Goal: Transaction & Acquisition: Purchase product/service

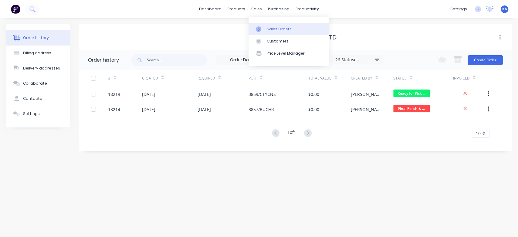
click at [279, 27] on div "Sales Orders" at bounding box center [279, 28] width 25 height 5
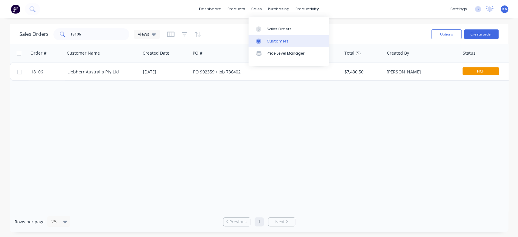
click at [275, 42] on div "Customers" at bounding box center [278, 41] width 22 height 5
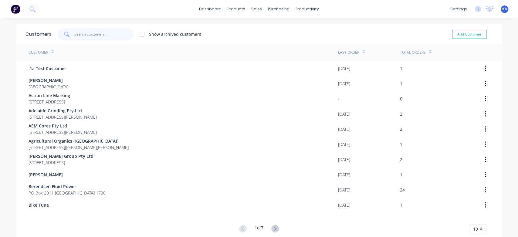
click at [113, 32] on input "text" at bounding box center [103, 34] width 59 height 12
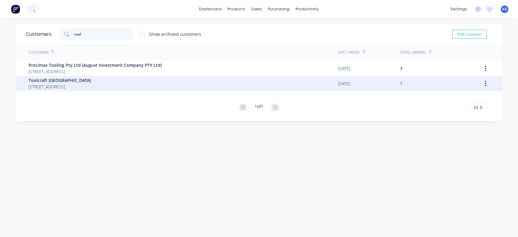
type input "tool"
click at [91, 81] on span "Toolcraft [GEOGRAPHIC_DATA]" at bounding box center [60, 80] width 63 height 6
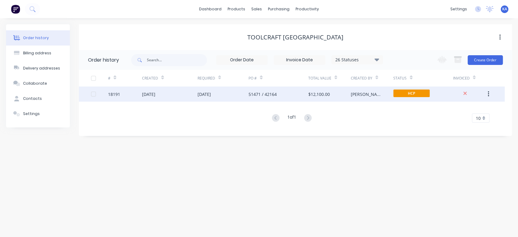
click at [227, 91] on div "[DATE]" at bounding box center [223, 94] width 51 height 15
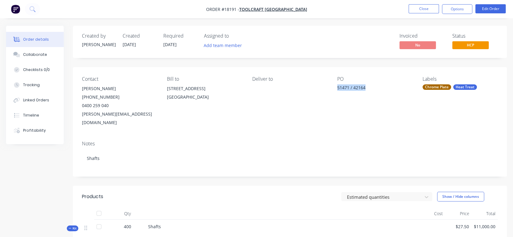
drag, startPoint x: 365, startPoint y: 87, endPoint x: 338, endPoint y: 90, distance: 26.8
click at [338, 90] on div "51471 / 42164" at bounding box center [374, 88] width 75 height 9
copy div "51471 / 42164"
click at [430, 9] on button "Close" at bounding box center [424, 8] width 30 height 9
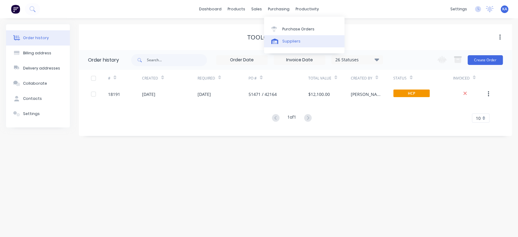
click at [294, 42] on div "Suppliers" at bounding box center [291, 41] width 18 height 5
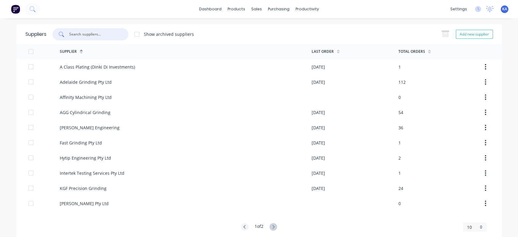
click at [83, 34] on input "text" at bounding box center [94, 34] width 50 height 6
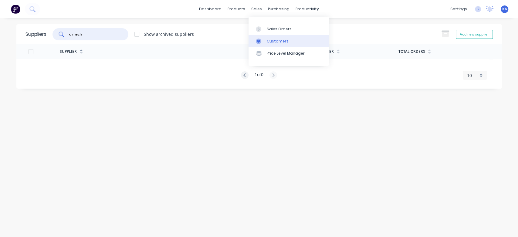
type input "q mech"
click at [269, 40] on div "Customers" at bounding box center [278, 41] width 22 height 5
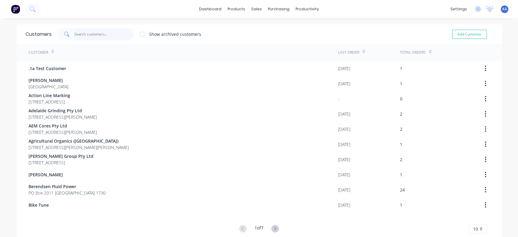
click at [89, 31] on input "text" at bounding box center [103, 34] width 59 height 12
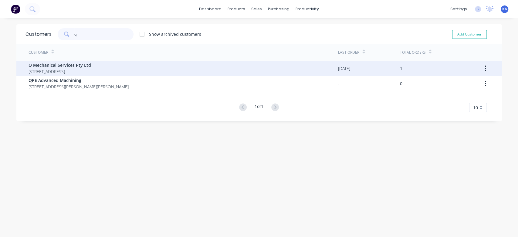
type input "q"
click at [90, 64] on span "Q Mechanical Services Pty Ltd" at bounding box center [60, 65] width 63 height 6
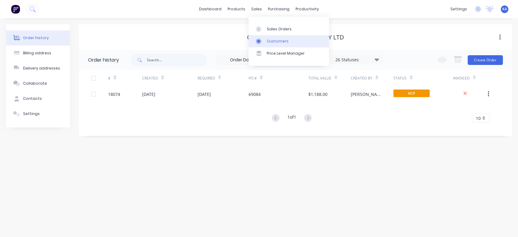
click at [285, 41] on div "Customers" at bounding box center [278, 41] width 22 height 5
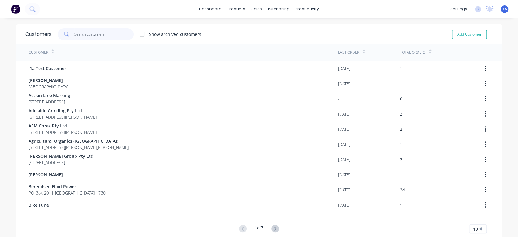
click at [100, 32] on input "text" at bounding box center [103, 34] width 59 height 12
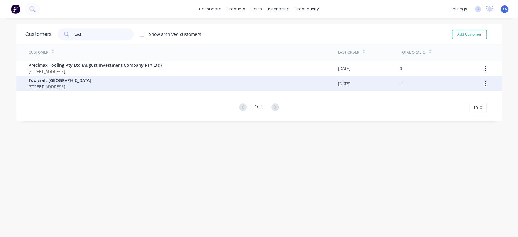
type input "tool"
click at [63, 82] on span "Toolcraft [GEOGRAPHIC_DATA]" at bounding box center [60, 80] width 63 height 6
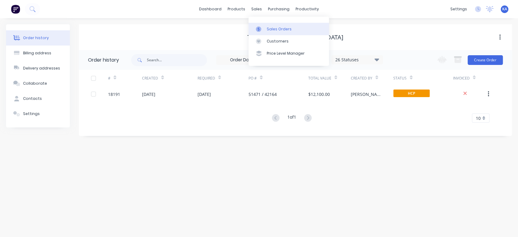
click at [277, 31] on div "Sales Orders" at bounding box center [279, 28] width 25 height 5
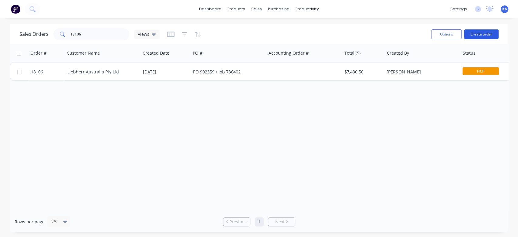
click at [486, 32] on button "Create order" at bounding box center [481, 34] width 35 height 10
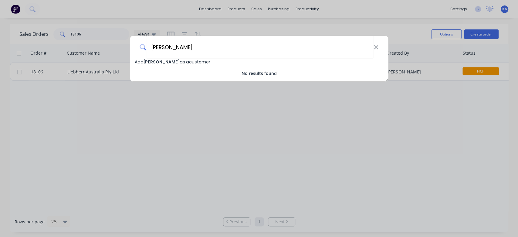
type input "[PERSON_NAME]"
click at [199, 60] on span "Add [PERSON_NAME] as a customer" at bounding box center [173, 62] width 76 height 6
select select "AU"
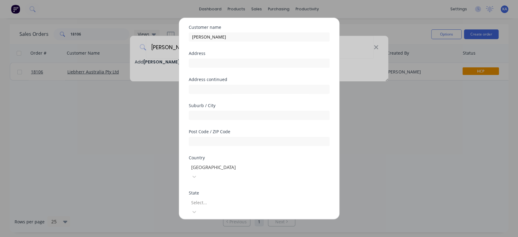
scroll to position [94, 0]
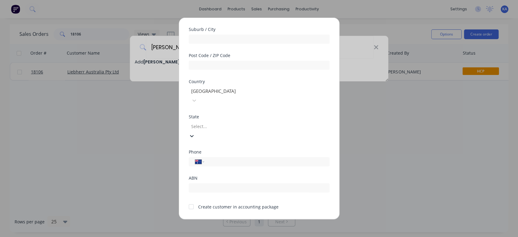
click at [216, 123] on div at bounding box center [234, 127] width 87 height 8
click at [214, 158] on input "tel" at bounding box center [266, 161] width 114 height 7
type input "0413 314 579"
drag, startPoint x: 192, startPoint y: 190, endPoint x: 198, endPoint y: 192, distance: 6.6
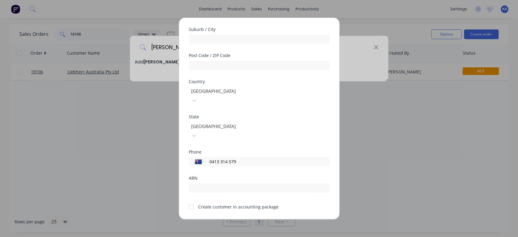
click at [193, 201] on div at bounding box center [191, 207] width 12 height 12
click at [233, 220] on button "Save" at bounding box center [240, 225] width 33 height 10
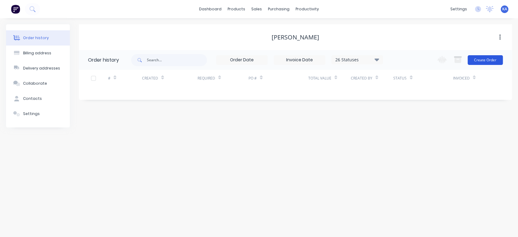
click at [484, 58] on button "Create Order" at bounding box center [485, 60] width 35 height 10
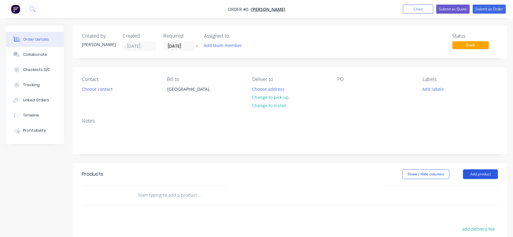
click at [479, 175] on button "Add product" at bounding box center [480, 174] width 35 height 10
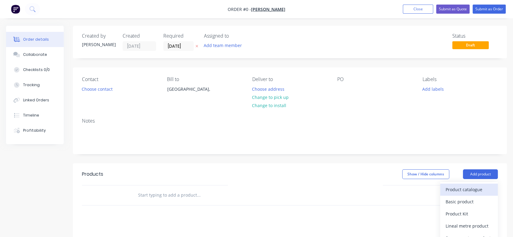
click at [476, 188] on div "Product catalogue" at bounding box center [469, 189] width 47 height 9
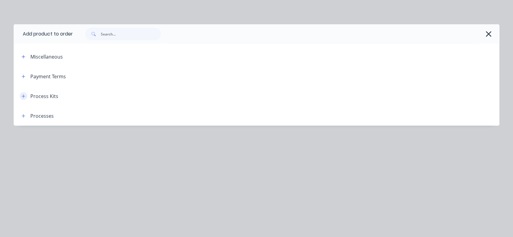
click at [24, 95] on icon "button" at bounding box center [24, 96] width 4 height 4
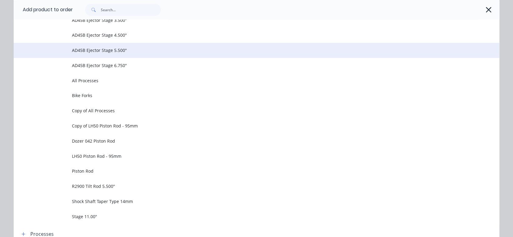
scroll to position [439, 0]
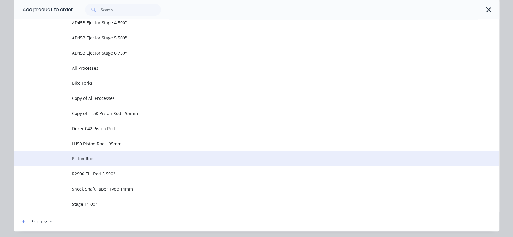
click at [87, 156] on span "Piston Rod" at bounding box center [243, 158] width 342 height 6
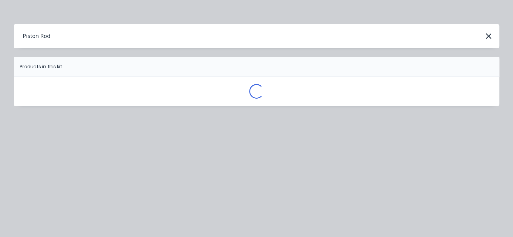
scroll to position [0, 0]
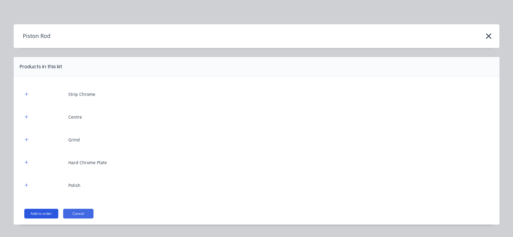
click at [46, 210] on button "Add to order" at bounding box center [41, 214] width 34 height 10
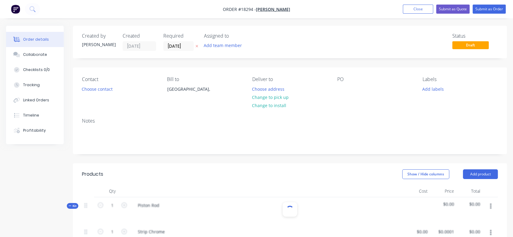
type input "$0.0001"
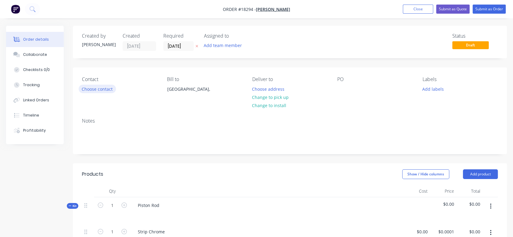
click at [110, 89] on button "Choose contact" at bounding box center [97, 89] width 37 height 8
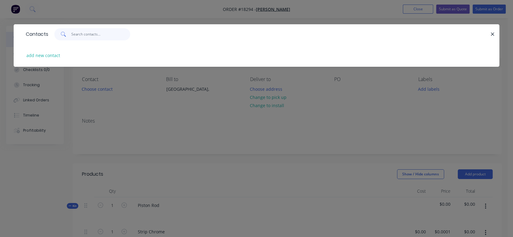
click at [82, 36] on input "text" at bounding box center [100, 34] width 59 height 12
type input "[PERSON_NAME]"
click at [62, 32] on icon at bounding box center [63, 34] width 5 height 5
click at [54, 55] on button "add new contact" at bounding box center [43, 55] width 40 height 8
select select "AU"
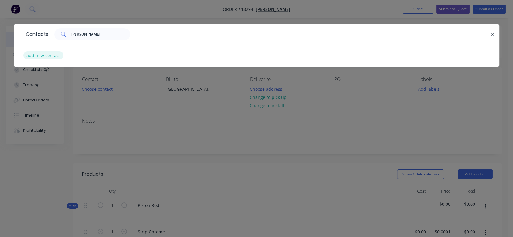
select select "AU"
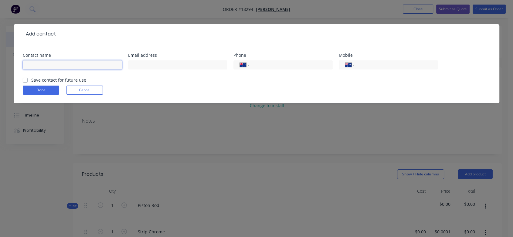
click at [58, 65] on input "text" at bounding box center [72, 64] width 99 height 9
type input "[PERSON_NAME]"
click at [137, 64] on input "text" at bounding box center [177, 64] width 99 height 9
type input "[EMAIL_ADDRESS][DOMAIN_NAME]"
click at [389, 65] on input "tel" at bounding box center [395, 65] width 73 height 7
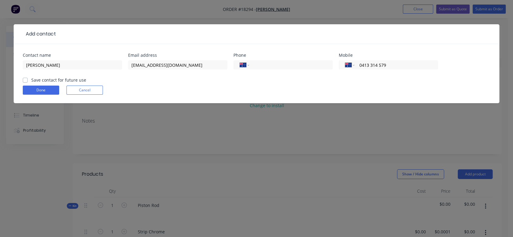
type input "0413 314 579"
click at [31, 79] on label "Save contact for future use" at bounding box center [58, 80] width 55 height 6
click at [27, 79] on input "Save contact for future use" at bounding box center [25, 80] width 5 height 6
checkbox input "true"
click at [46, 89] on button "Done" at bounding box center [41, 90] width 36 height 9
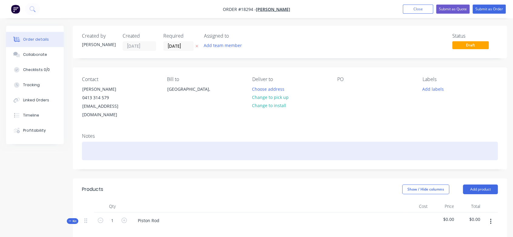
click at [99, 142] on div at bounding box center [290, 151] width 416 height 19
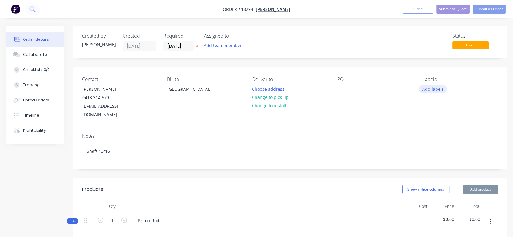
click at [433, 85] on button "Add labels" at bounding box center [433, 89] width 28 height 8
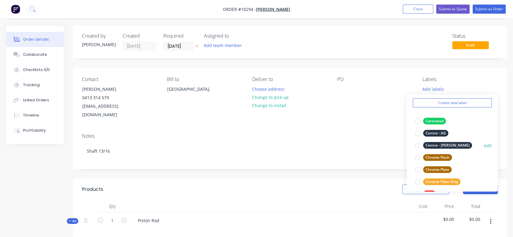
scroll to position [34, 0]
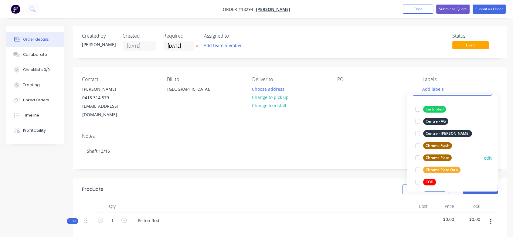
click at [443, 157] on div "Chrome Plate" at bounding box center [437, 158] width 29 height 7
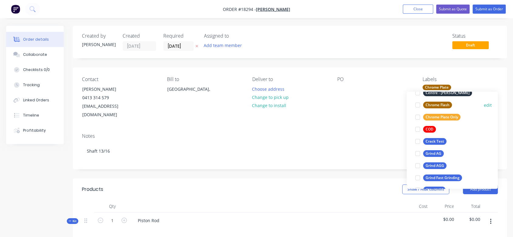
scroll to position [101, 0]
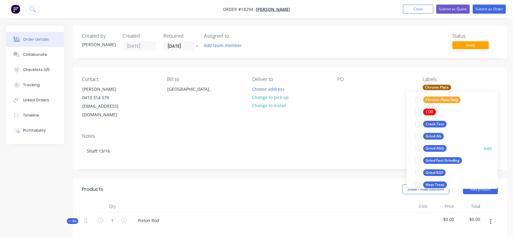
click at [441, 148] on div "Grind AGG" at bounding box center [434, 148] width 23 height 7
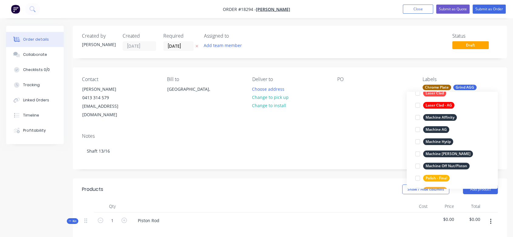
scroll to position [240, 0]
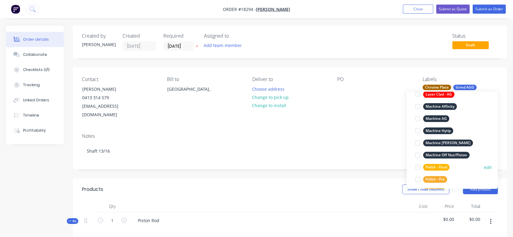
click at [441, 166] on div "Polish - Final" at bounding box center [436, 167] width 26 height 7
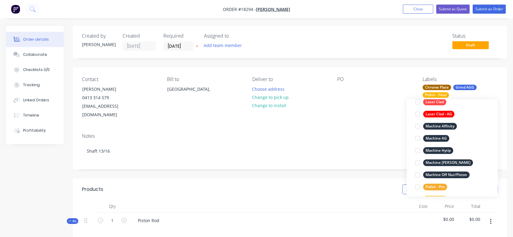
scroll to position [0, 0]
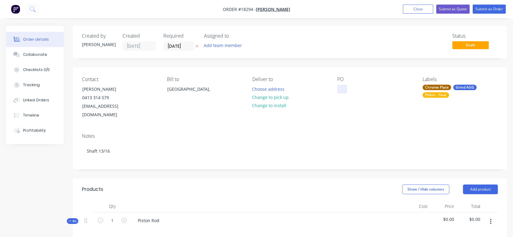
click at [341, 87] on div at bounding box center [342, 89] width 10 height 9
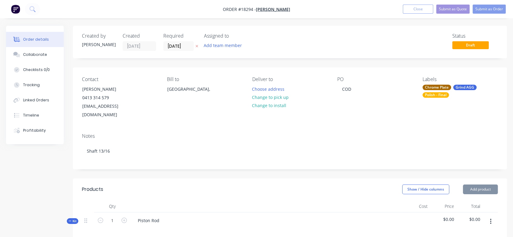
click at [281, 133] on div "Notes" at bounding box center [290, 136] width 416 height 6
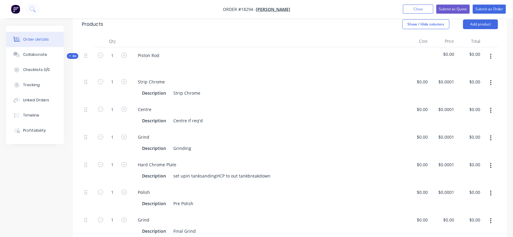
scroll to position [169, 0]
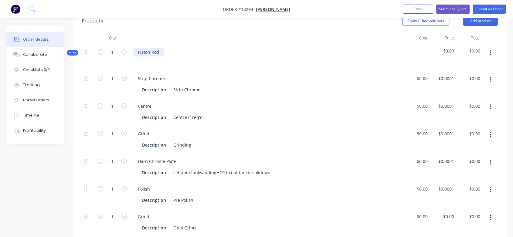
click at [159, 48] on div "Piston Rod" at bounding box center [148, 52] width 31 height 9
drag, startPoint x: 159, startPoint y: 44, endPoint x: 135, endPoint y: 44, distance: 23.1
click at [135, 48] on div "Piston Rod" at bounding box center [148, 52] width 31 height 9
click at [491, 76] on icon "button" at bounding box center [491, 79] width 2 height 7
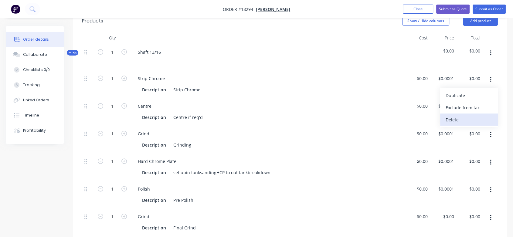
click at [461, 115] on div "Delete" at bounding box center [469, 119] width 47 height 9
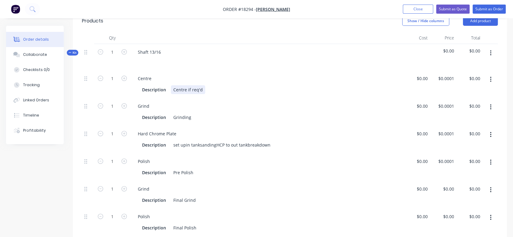
click at [187, 85] on div "Centre if req'd" at bounding box center [188, 89] width 34 height 9
click at [196, 85] on div "Centre Bodth endsif req'd" at bounding box center [200, 89] width 58 height 9
click at [207, 85] on div "Centre Both endsif req'd" at bounding box center [198, 89] width 55 height 9
click at [245, 85] on div "Description Centre Both ends if req'd" at bounding box center [266, 89] width 253 height 9
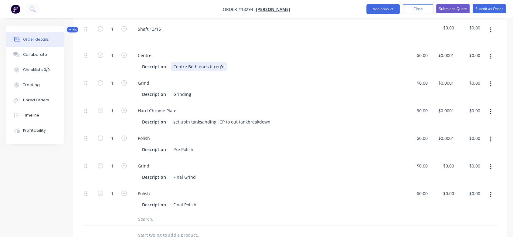
scroll to position [202, 0]
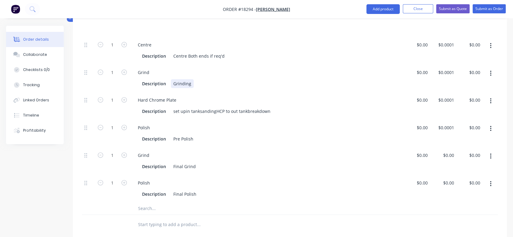
click at [196, 79] on div "Description Grinding" at bounding box center [266, 83] width 253 height 9
click at [193, 107] on div "set upin tanksandingHCP to out tankbreakdown" at bounding box center [222, 111] width 102 height 9
click at [185, 107] on div "set upin tanksandingHCP to out tankbreakdown" at bounding box center [222, 111] width 102 height 9
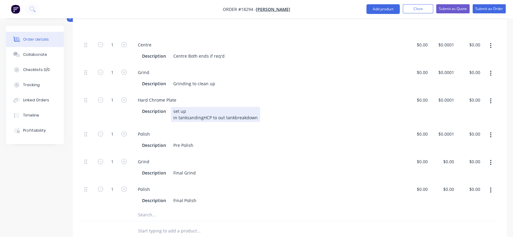
click at [186, 109] on div "set up in tanksandingHCP to out tankbreakdown" at bounding box center [215, 114] width 89 height 15
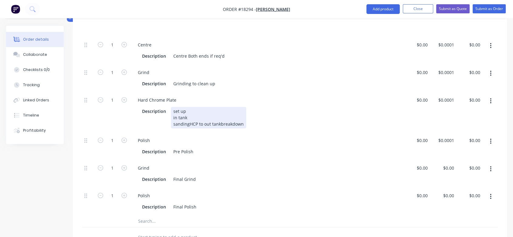
click at [188, 114] on div "set up in tank sandingHCP to out tankbreakdown" at bounding box center [208, 118] width 75 height 22
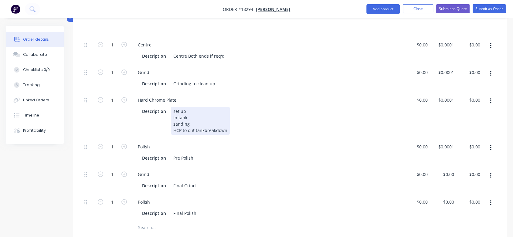
click at [187, 122] on div "set up in tank sanding HCP to out tankbreakdown" at bounding box center [200, 121] width 59 height 28
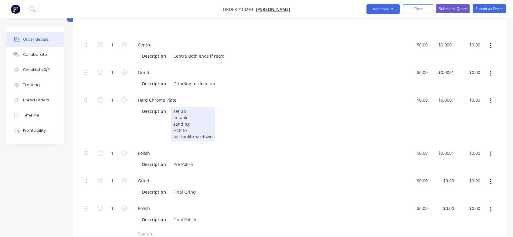
click at [189, 126] on div "set up in tank sanding HCP to out tankbreakdown" at bounding box center [193, 124] width 44 height 34
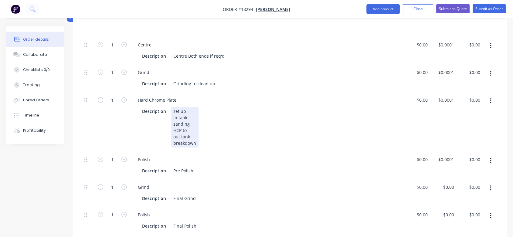
click at [188, 121] on div "set up in tank sanding HCP to out tank breakdown" at bounding box center [185, 127] width 28 height 41
click at [230, 132] on div "Description set up in tank sanding HCP to 0.813" + grinding out tank breakdown" at bounding box center [266, 127] width 253 height 41
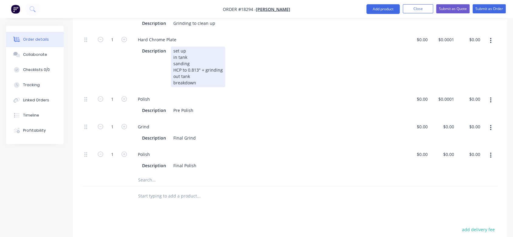
scroll to position [270, 0]
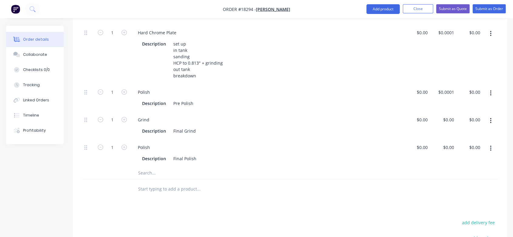
click at [490, 90] on icon "button" at bounding box center [491, 93] width 2 height 7
click at [459, 129] on div "Delete" at bounding box center [469, 133] width 47 height 9
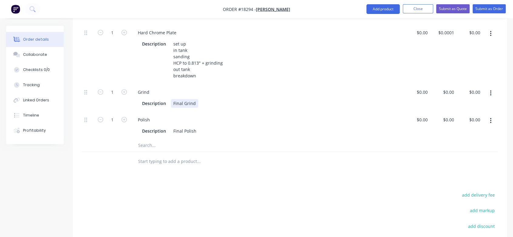
click at [203, 99] on div "Description Final Grind" at bounding box center [266, 103] width 253 height 9
drag, startPoint x: 229, startPoint y: 92, endPoint x: 200, endPoint y: 94, distance: 28.9
click at [200, 99] on div "Description Final Grind to 0.812[5]-0.001"" at bounding box center [266, 103] width 253 height 9
click at [204, 127] on div "Description Final Polish" at bounding box center [266, 131] width 253 height 9
paste div
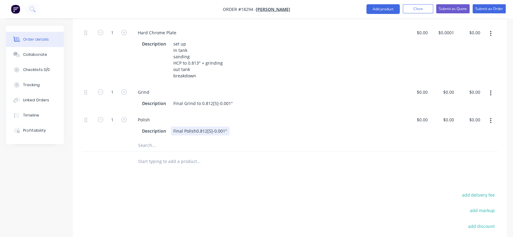
click at [196, 127] on div "Final Polish0.812[5]-0.001"" at bounding box center [200, 131] width 59 height 9
click at [172, 127] on div "Final Polish to0.812[5]-0.001"" at bounding box center [203, 131] width 64 height 9
click at [233, 127] on div "ONLY if req'd,,,,,,,Final Polish to0.812[5]-0.001"" at bounding box center [219, 131] width 97 height 9
click at [282, 99] on div "Description Final Grind to 0.812[5]-0.001"" at bounding box center [266, 103] width 253 height 9
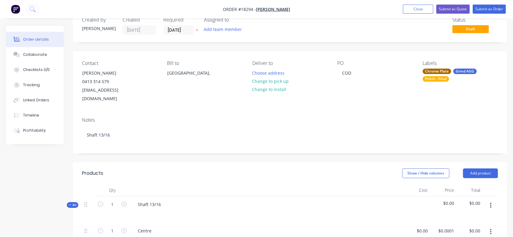
scroll to position [0, 0]
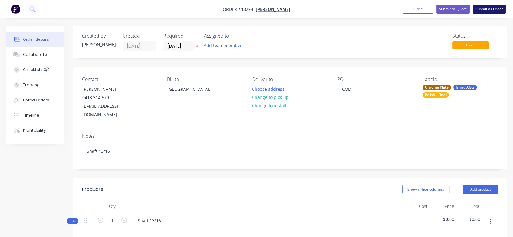
click at [495, 8] on button "Submit as Order" at bounding box center [489, 9] width 33 height 9
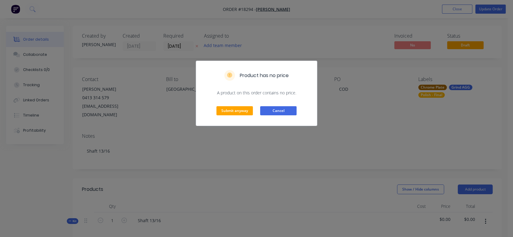
click at [286, 107] on button "Cancel" at bounding box center [278, 110] width 36 height 9
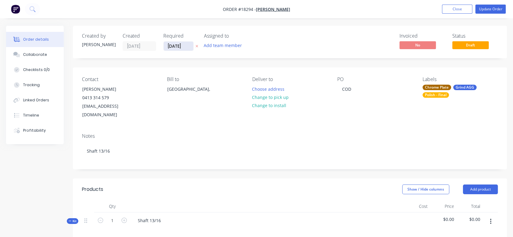
click at [179, 45] on input "[DATE]" at bounding box center [179, 46] width 30 height 9
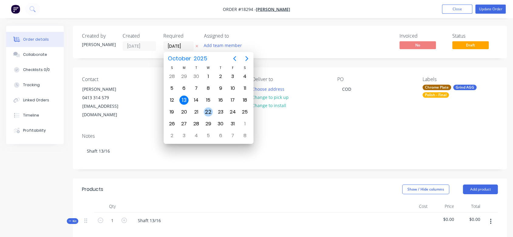
click at [210, 110] on div "22" at bounding box center [208, 112] width 9 height 9
type input "[DATE]"
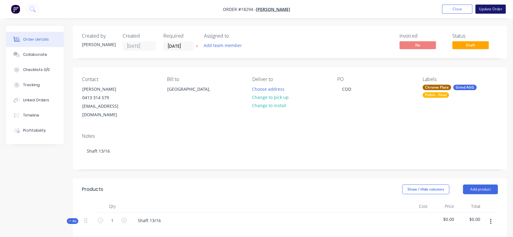
click at [490, 8] on button "Update Order" at bounding box center [491, 9] width 30 height 9
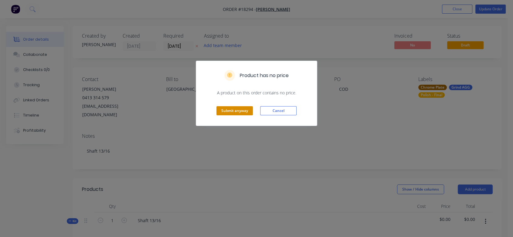
click at [239, 111] on button "Submit anyway" at bounding box center [235, 110] width 36 height 9
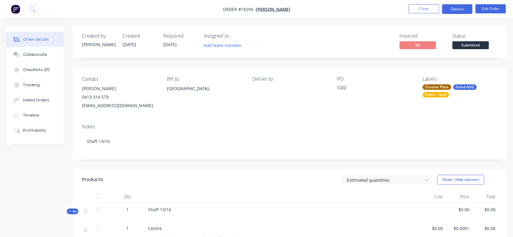
click at [460, 9] on button "Options" at bounding box center [457, 9] width 30 height 10
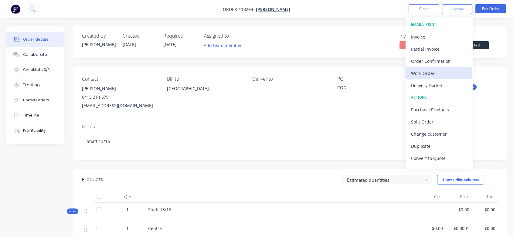
click at [433, 71] on div "Work Order" at bounding box center [439, 73] width 56 height 9
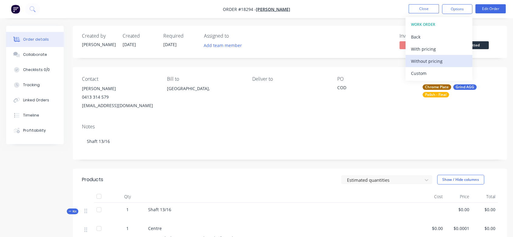
click at [435, 60] on div "Without pricing" at bounding box center [439, 61] width 56 height 9
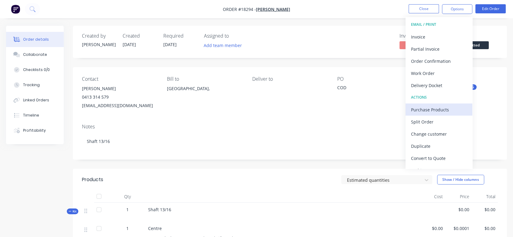
click at [439, 107] on div "Purchase Products" at bounding box center [439, 109] width 56 height 9
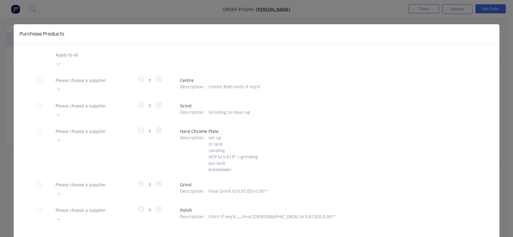
click at [36, 74] on div at bounding box center [39, 80] width 12 height 12
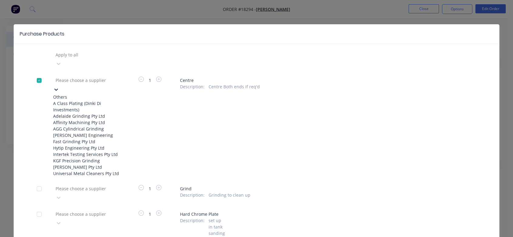
click at [76, 76] on div "Please choose a supplier" at bounding box center [98, 80] width 91 height 9
click at [71, 132] on div "AGG Cylindrical Grinding" at bounding box center [86, 129] width 67 height 6
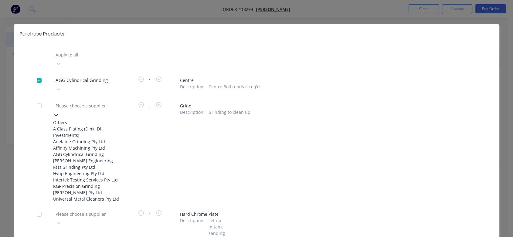
drag, startPoint x: 78, startPoint y: 90, endPoint x: 76, endPoint y: 93, distance: 4.4
click at [77, 102] on div at bounding box center [98, 106] width 87 height 8
click at [78, 155] on div "AGG Cylindrical Grinding" at bounding box center [86, 154] width 67 height 6
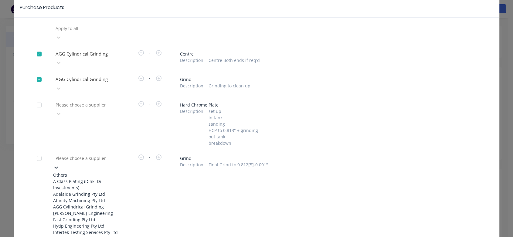
click at [77, 165] on div "11 results available. Use Up and Down to choose options, press Enter to select …" at bounding box center [86, 204] width 67 height 101
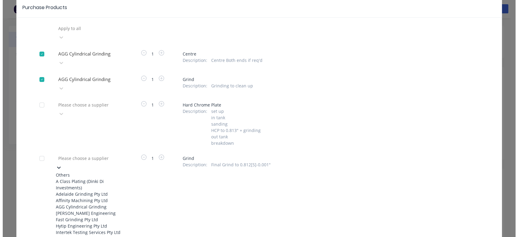
scroll to position [26, 0]
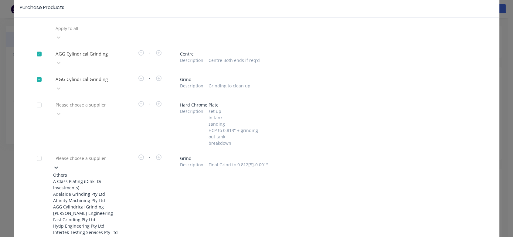
click at [73, 204] on div "AGG Cylindrical Grinding" at bounding box center [86, 207] width 67 height 6
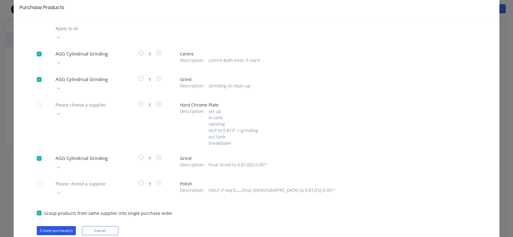
click at [49, 226] on button "Create purchase(s)" at bounding box center [56, 230] width 39 height 9
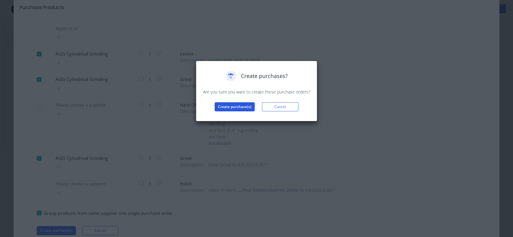
drag, startPoint x: 232, startPoint y: 111, endPoint x: 235, endPoint y: 107, distance: 5.2
click at [233, 109] on div "Create purchases? Are you sure you want to create these purchase orders? Create…" at bounding box center [256, 91] width 121 height 61
click at [235, 107] on button "Create purchase(s)" at bounding box center [235, 106] width 40 height 9
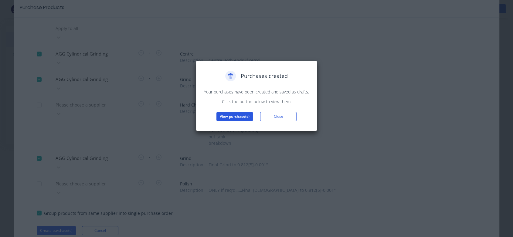
click at [241, 118] on button "View purchase(s)" at bounding box center [235, 116] width 36 height 9
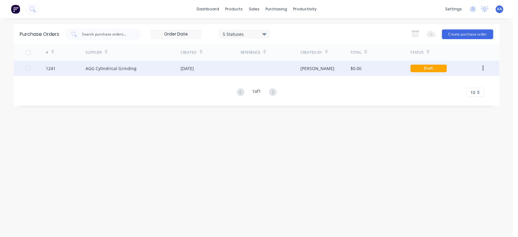
click at [194, 66] on div "[DATE]" at bounding box center [187, 68] width 13 height 6
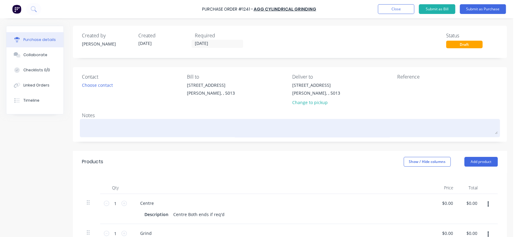
click at [99, 123] on textarea at bounding box center [290, 128] width 416 height 14
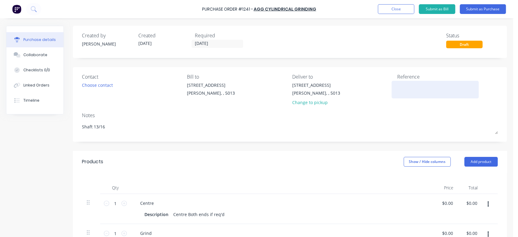
type textarea "Shaft 13/16"
click at [402, 86] on textarea at bounding box center [436, 89] width 76 height 14
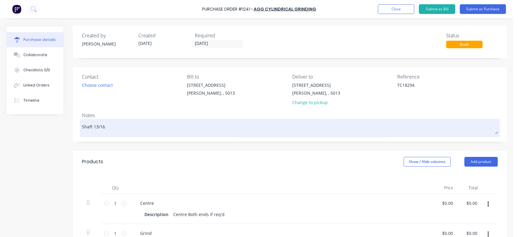
type textarea "TC18294"
click at [117, 125] on textarea "Shaft 13/16" at bounding box center [290, 128] width 416 height 14
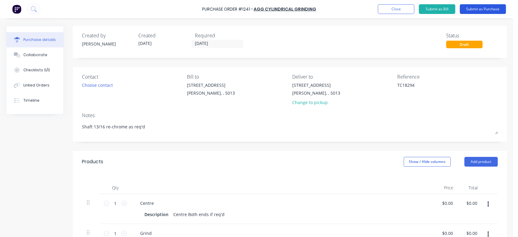
type textarea "Shaft 13/16 re-chrome as req'd"
click at [482, 8] on button "Submit as Purchase" at bounding box center [483, 9] width 46 height 10
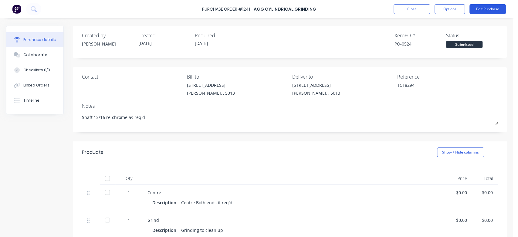
click at [483, 8] on button "Edit Purchase" at bounding box center [488, 9] width 36 height 10
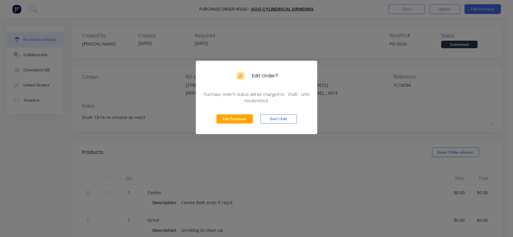
click at [240, 122] on button "Edit Purchase" at bounding box center [235, 118] width 36 height 9
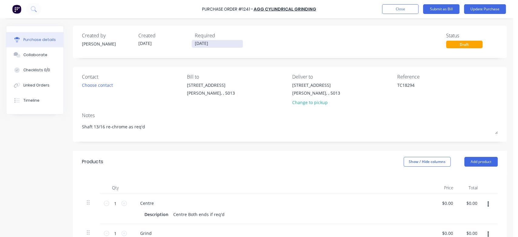
click at [202, 41] on input "[DATE]" at bounding box center [217, 44] width 51 height 8
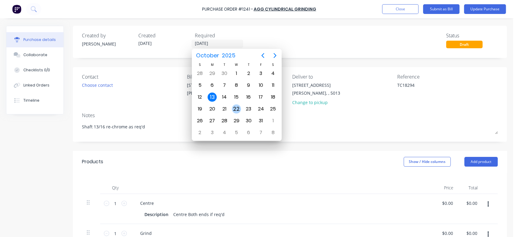
click at [236, 105] on div "22" at bounding box center [236, 108] width 9 height 9
type input "[DATE]"
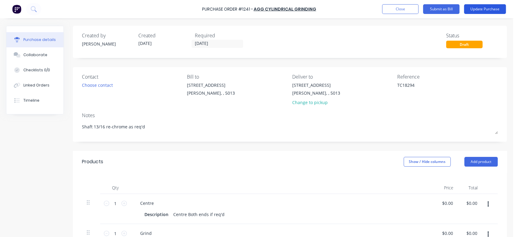
click at [476, 10] on button "Update Purchase" at bounding box center [485, 9] width 42 height 10
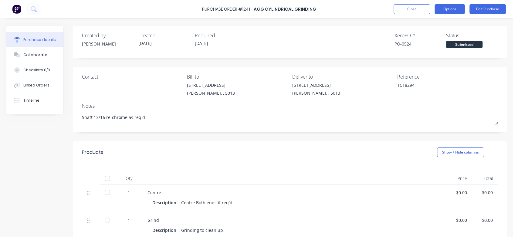
click at [456, 7] on button "Options" at bounding box center [450, 9] width 30 height 10
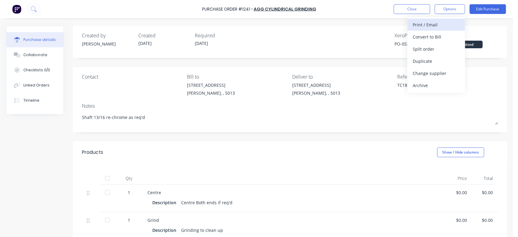
click at [441, 23] on div "Print / Email" at bounding box center [436, 24] width 47 height 9
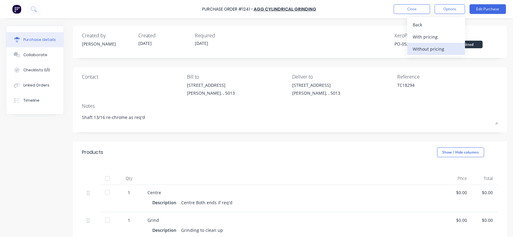
click at [438, 47] on div "Without pricing" at bounding box center [436, 49] width 47 height 9
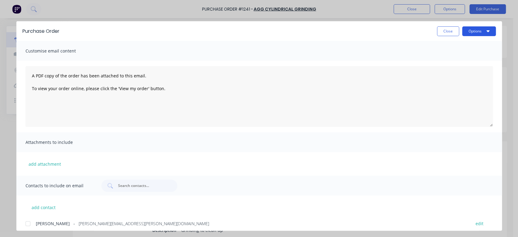
click at [471, 30] on button "Options" at bounding box center [480, 31] width 34 height 10
click at [449, 58] on div "Print" at bounding box center [467, 58] width 47 height 9
